Goal: Task Accomplishment & Management: Manage account settings

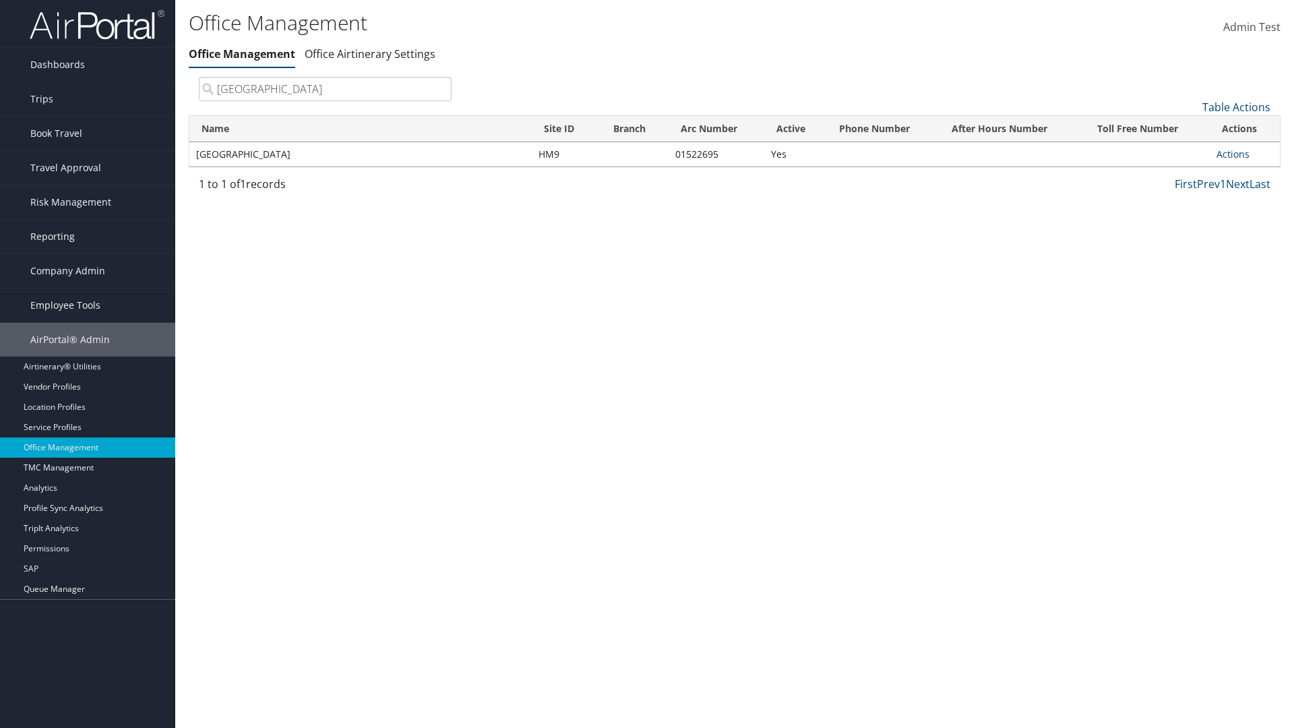
type input "Youngstown State University"
click at [1233, 154] on link "Actions" at bounding box center [1232, 154] width 33 height 13
click at [1188, 288] on link "Manage Office Queues" at bounding box center [1188, 288] width 114 height 23
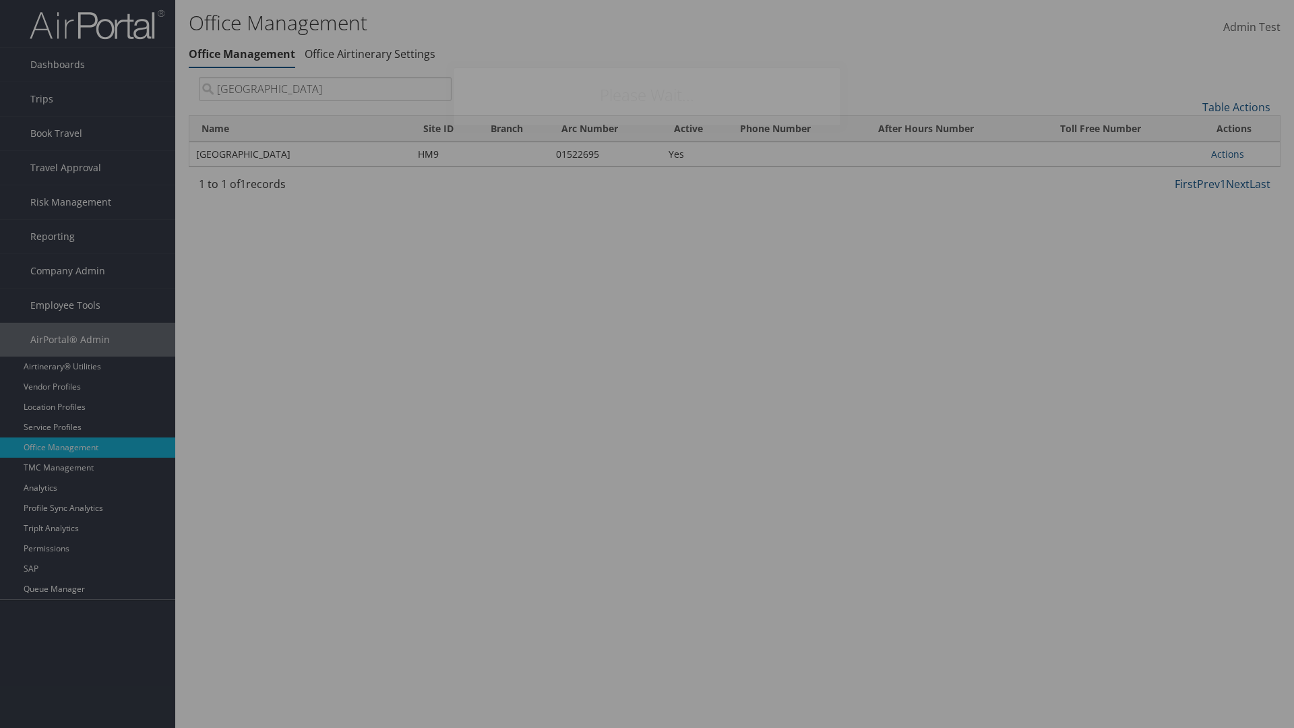
click at [933, 151] on link "Table Actions" at bounding box center [934, 151] width 68 height 15
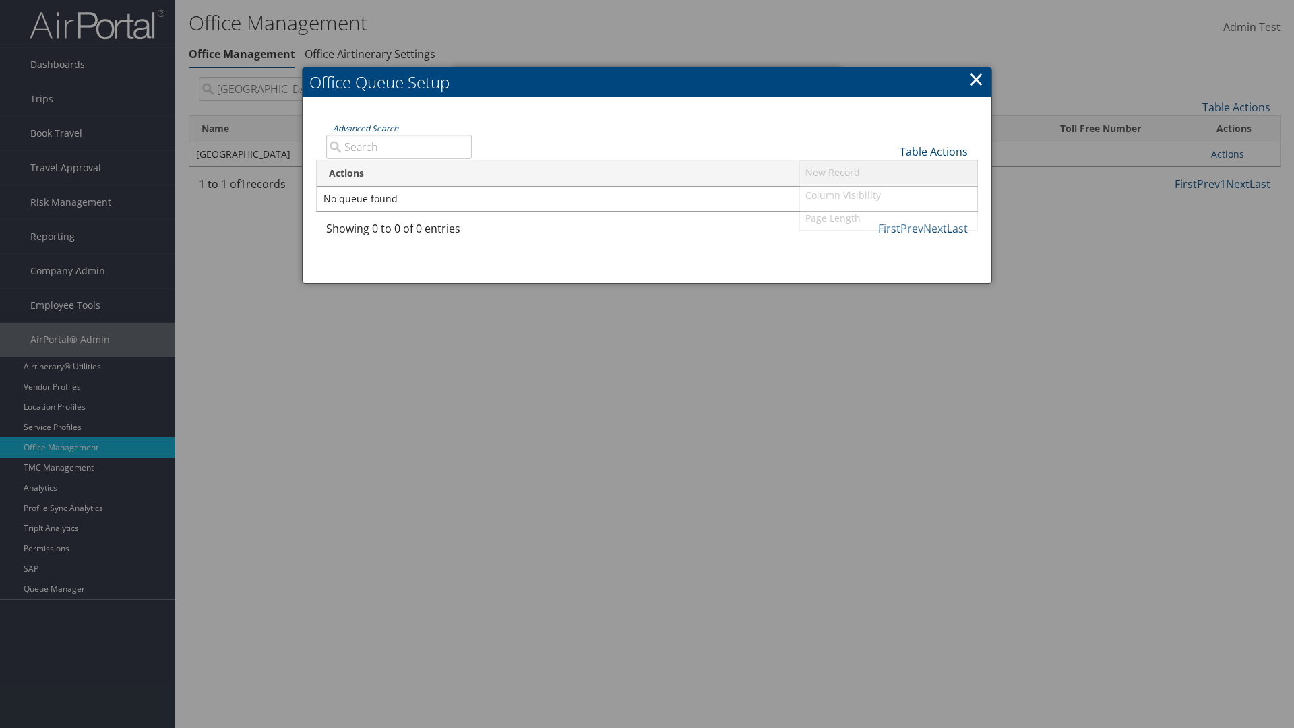
click at [888, 172] on link "New Record" at bounding box center [888, 172] width 177 height 23
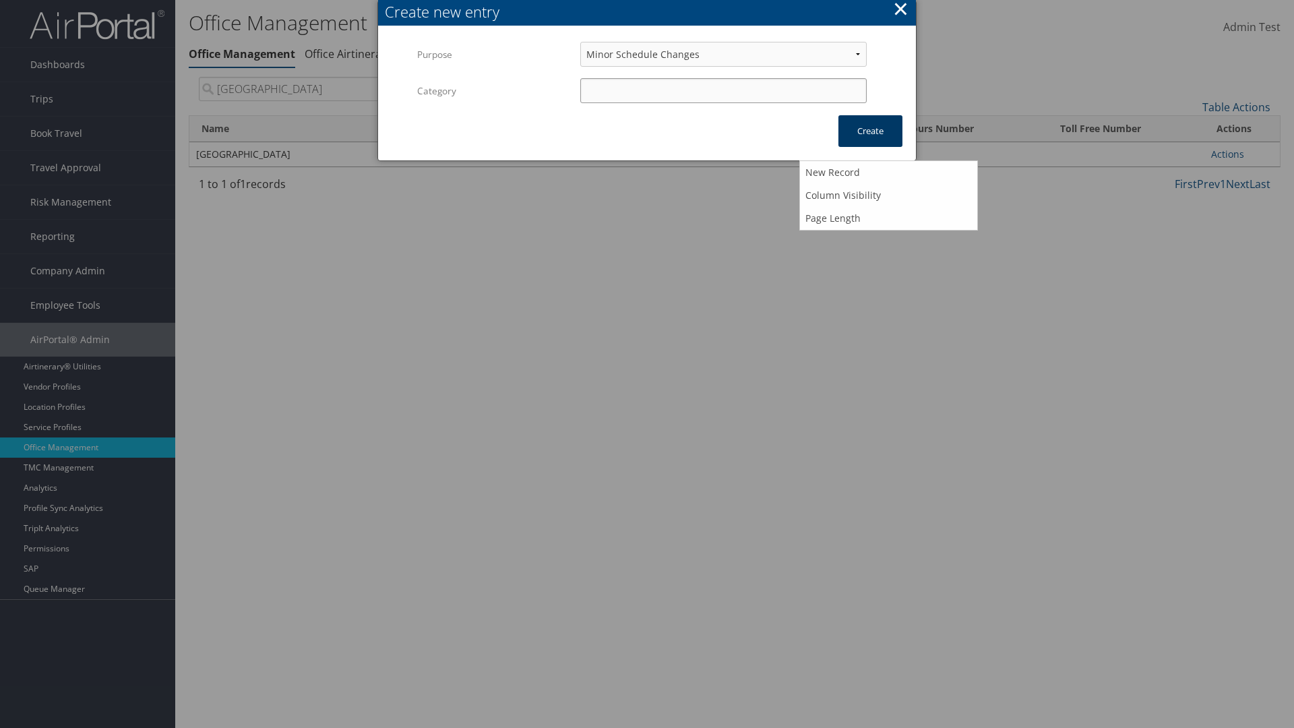
click at [723, 90] on input "Category" at bounding box center [723, 90] width 286 height 25
type input "test"
click at [870, 131] on button "Create" at bounding box center [870, 131] width 64 height 32
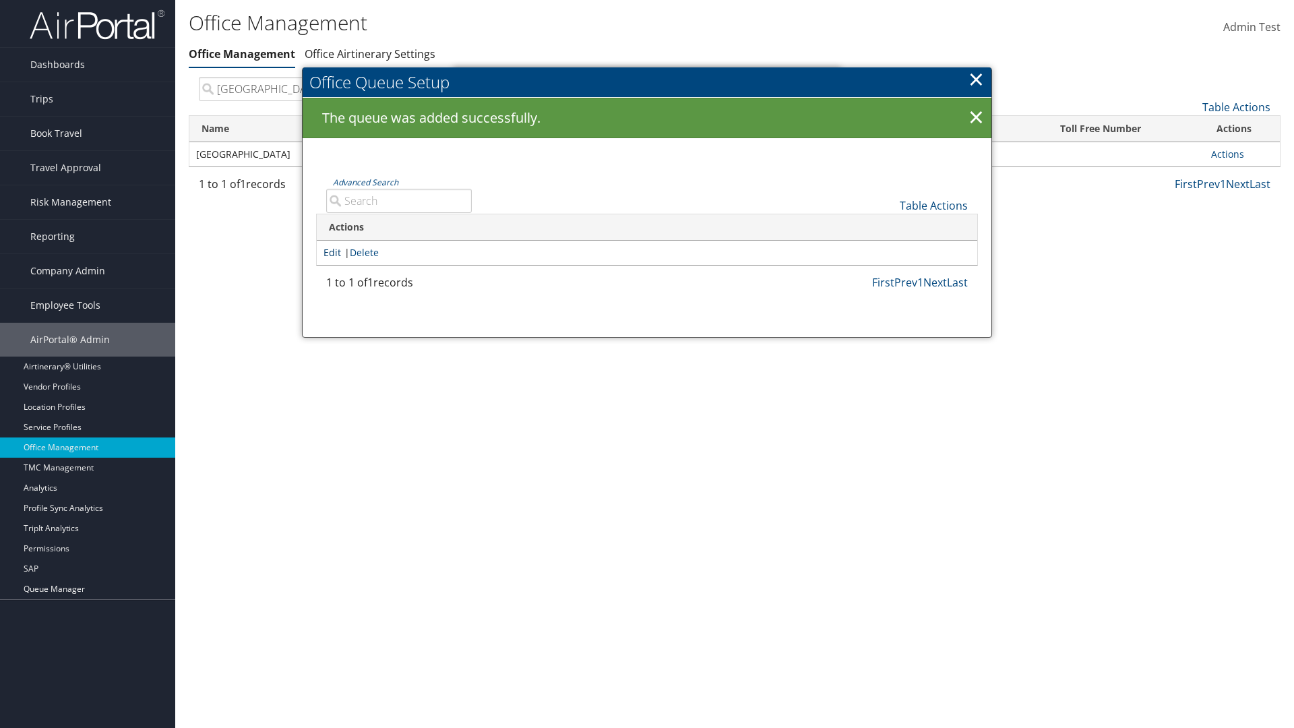
click at [332, 252] on link "Edit" at bounding box center [332, 252] width 18 height 13
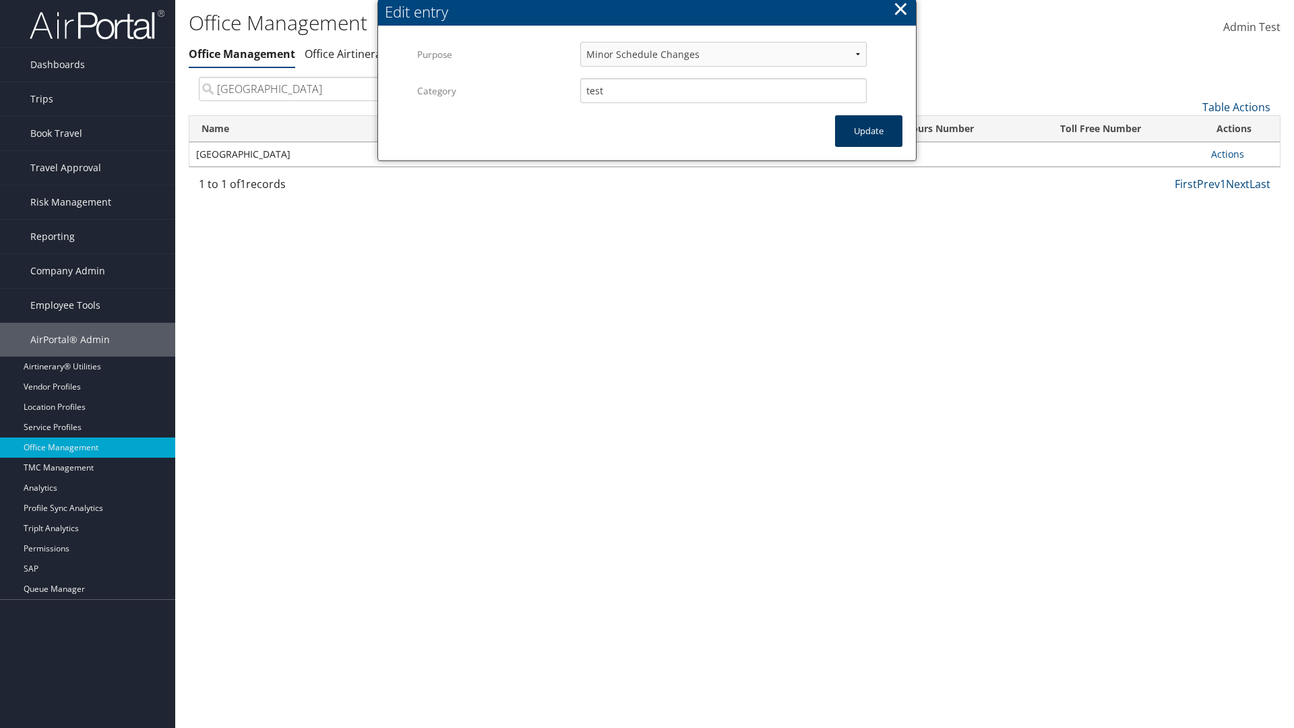
click at [869, 131] on button "Update" at bounding box center [868, 131] width 67 height 32
